Goal: Transaction & Acquisition: Obtain resource

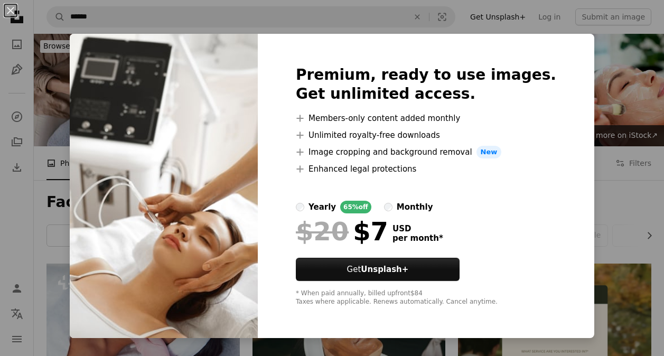
scroll to position [422, 0]
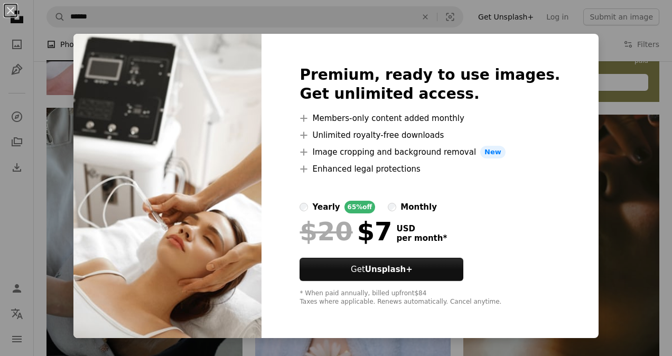
click at [612, 84] on div "An X shape Premium, ready to use images. Get unlimited access. A plus sign Memb…" at bounding box center [336, 178] width 672 height 356
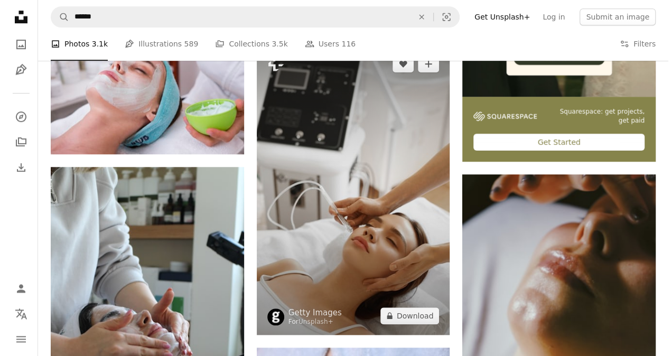
scroll to position [264, 0]
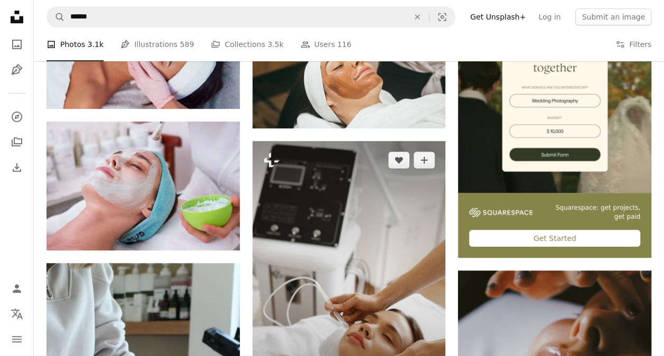
click at [292, 176] on img at bounding box center [348, 286] width 193 height 290
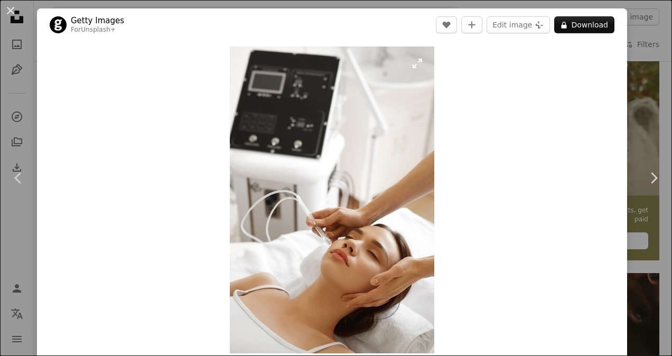
scroll to position [53, 0]
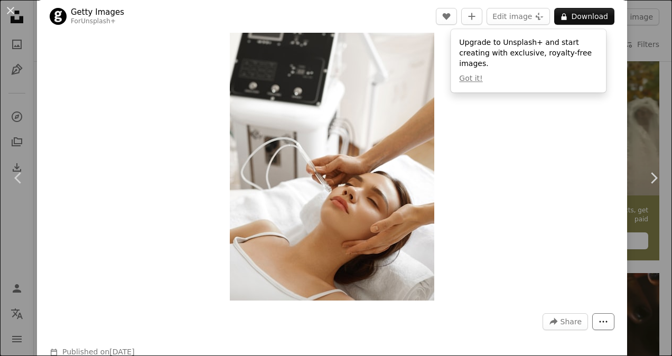
click at [592, 314] on button "More Actions" at bounding box center [603, 321] width 22 height 17
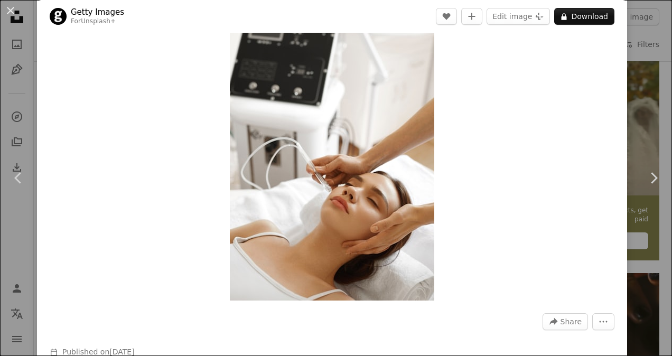
click at [538, 213] on dialog "An X shape Chevron left Chevron right Getty Images For Unsplash+ A heart A plus…" at bounding box center [336, 178] width 672 height 356
click at [570, 16] on button "A lock Download" at bounding box center [584, 16] width 60 height 17
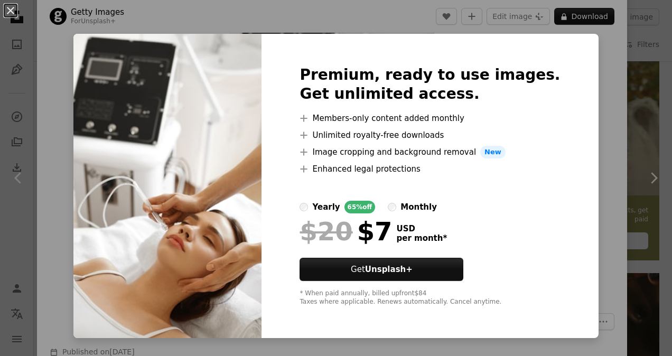
click at [601, 74] on div "An X shape Premium, ready to use images. Get unlimited access. A plus sign Memb…" at bounding box center [336, 178] width 672 height 356
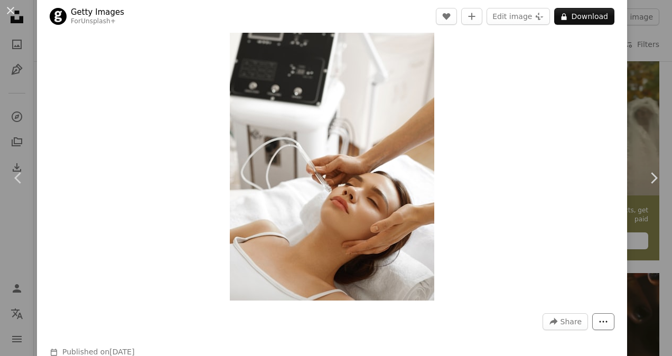
click at [598, 320] on icon "More Actions" at bounding box center [603, 322] width 10 height 10
click at [607, 221] on dialog "An X shape Chevron left Chevron right Getty Images For Unsplash+ A heart A plus…" at bounding box center [336, 178] width 672 height 356
drag, startPoint x: 644, startPoint y: 201, endPoint x: 638, endPoint y: 205, distance: 7.6
click at [644, 201] on link "Chevron right" at bounding box center [653, 177] width 37 height 101
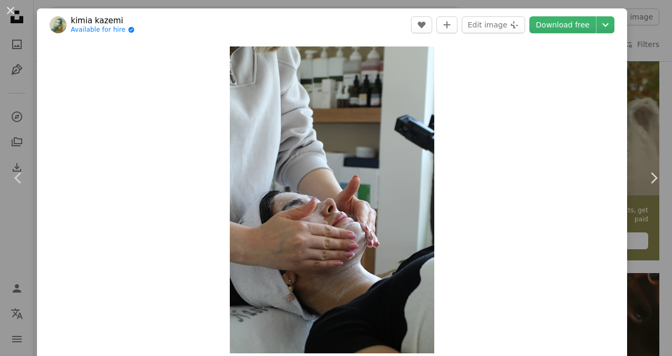
click at [7, 7] on button "An X shape" at bounding box center [10, 10] width 13 height 13
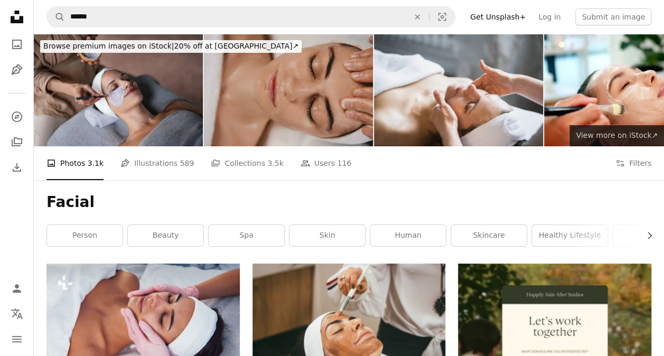
click at [610, 133] on span "View more on iStock ↗" at bounding box center [616, 135] width 82 height 8
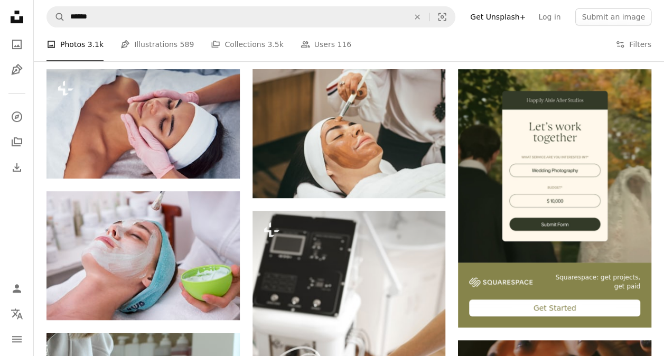
scroll to position [211, 0]
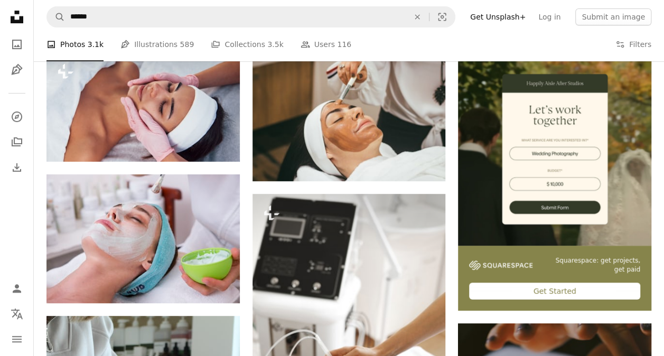
drag, startPoint x: 452, startPoint y: 260, endPoint x: 453, endPoint y: 275, distance: 14.8
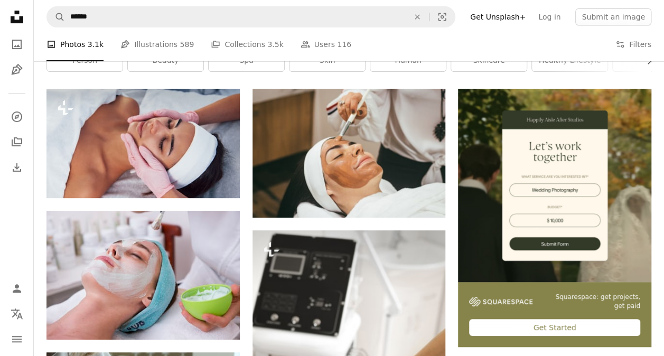
scroll to position [158, 0]
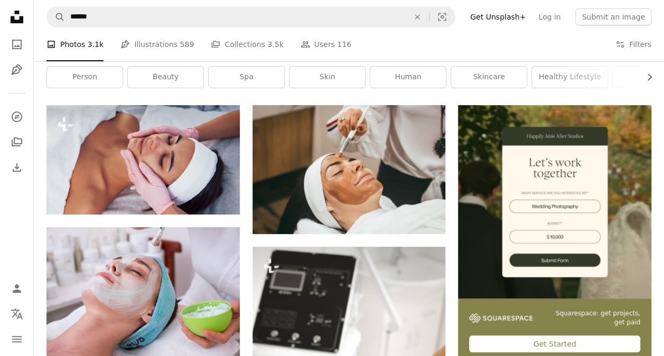
drag, startPoint x: 429, startPoint y: 219, endPoint x: 449, endPoint y: 235, distance: 25.9
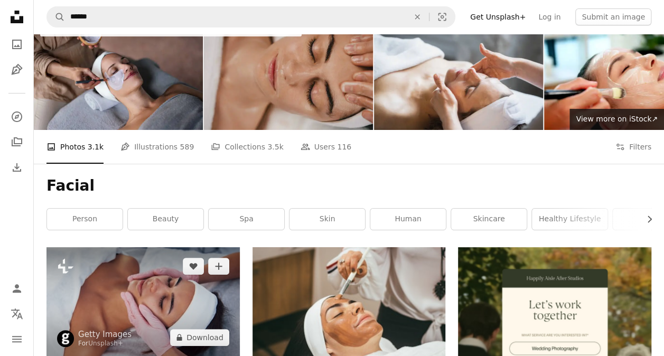
scroll to position [0, 0]
